Goal: Task Accomplishment & Management: Manage account settings

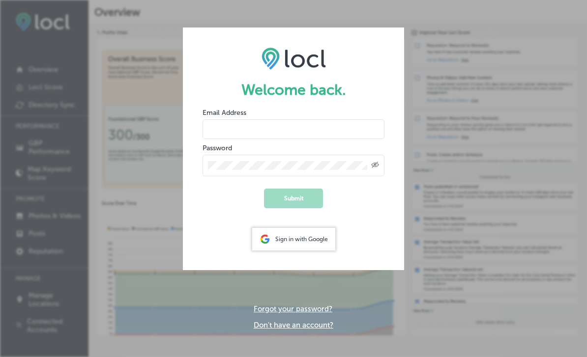
click at [347, 127] on input "email" at bounding box center [293, 129] width 182 height 20
type input "[EMAIL_ADDRESS][DOMAIN_NAME]"
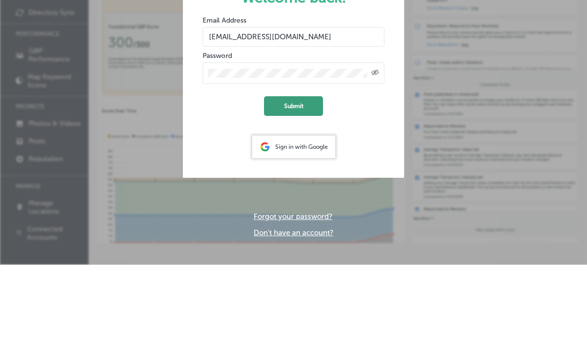
click at [314, 189] on button "Submit" at bounding box center [293, 199] width 59 height 20
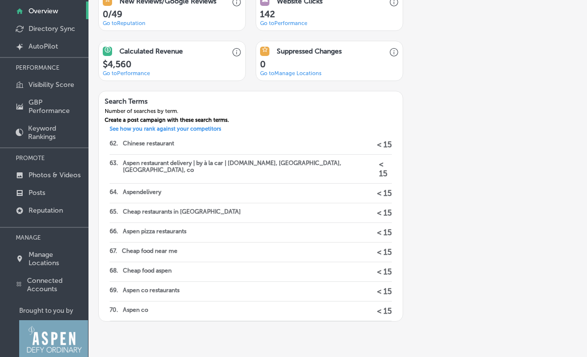
scroll to position [1248, 0]
